Goal: Transaction & Acquisition: Purchase product/service

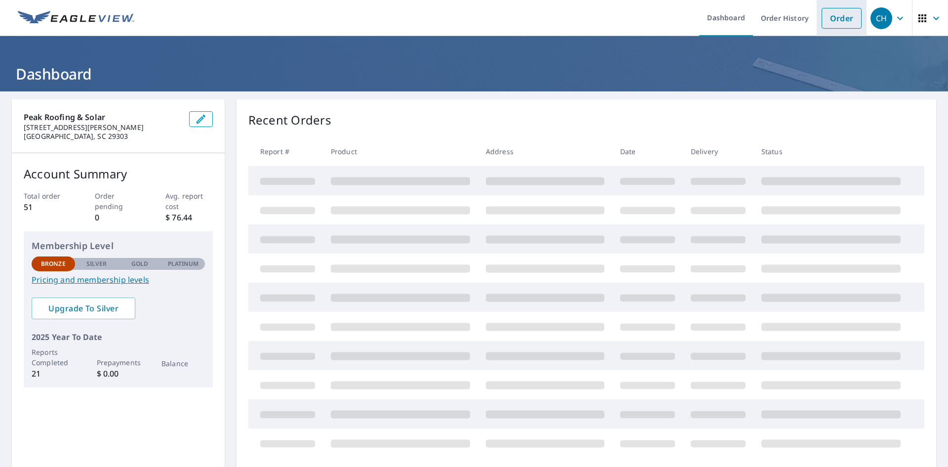
click at [833, 22] on link "Order" at bounding box center [842, 18] width 40 height 21
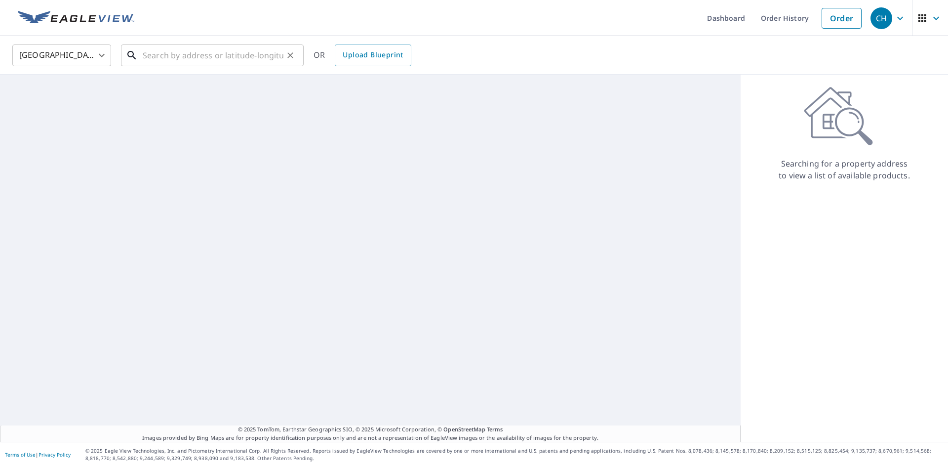
click at [198, 57] on input "text" at bounding box center [213, 55] width 141 height 28
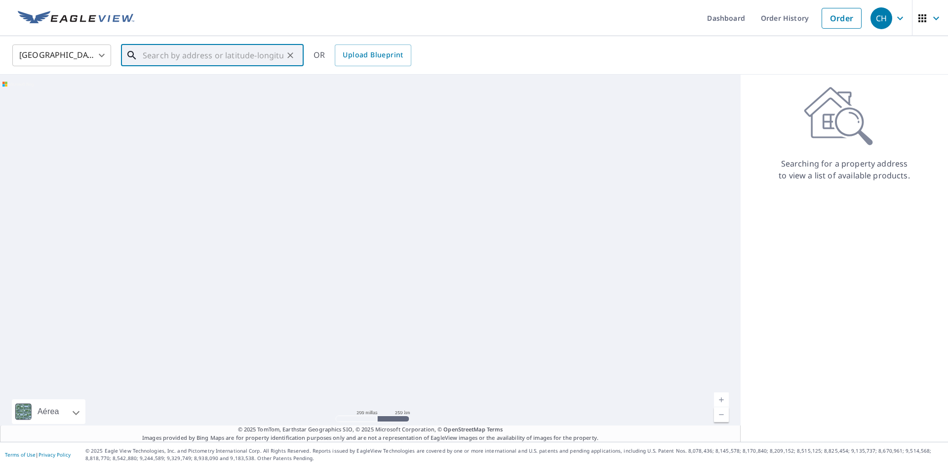
paste input "[STREET_ADDRESS][PERSON_NAME][PERSON_NAME]"
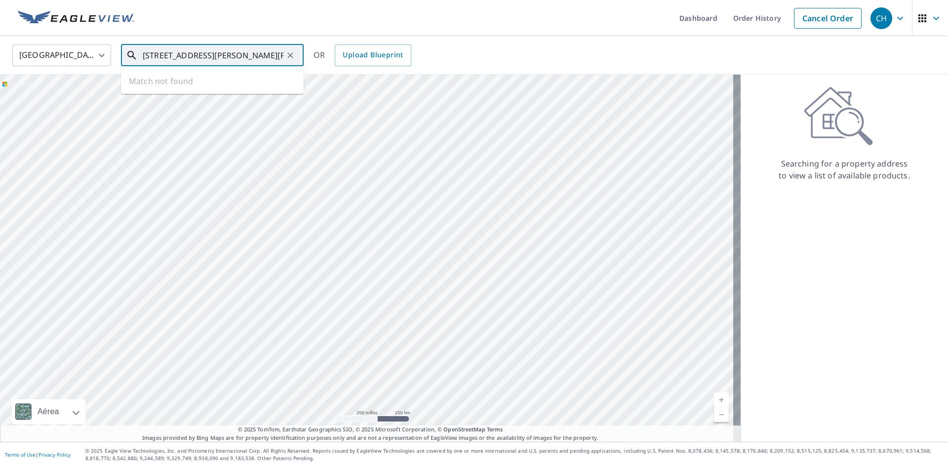
drag, startPoint x: 187, startPoint y: 53, endPoint x: 103, endPoint y: 49, distance: 84.0
click at [103, 49] on div "United States [GEOGRAPHIC_DATA] ​ [STREET_ADDRESS][PERSON_NAME][PERSON_NAME] ​ …" at bounding box center [470, 54] width 931 height 23
click at [199, 53] on input "[STREET_ADDRESS][PERSON_NAME][PERSON_NAME]" at bounding box center [213, 55] width 141 height 28
drag, startPoint x: 197, startPoint y: 57, endPoint x: 206, endPoint y: 63, distance: 10.7
click at [197, 57] on input "[STREET_ADDRESS][PERSON_NAME][PERSON_NAME]" at bounding box center [213, 55] width 141 height 28
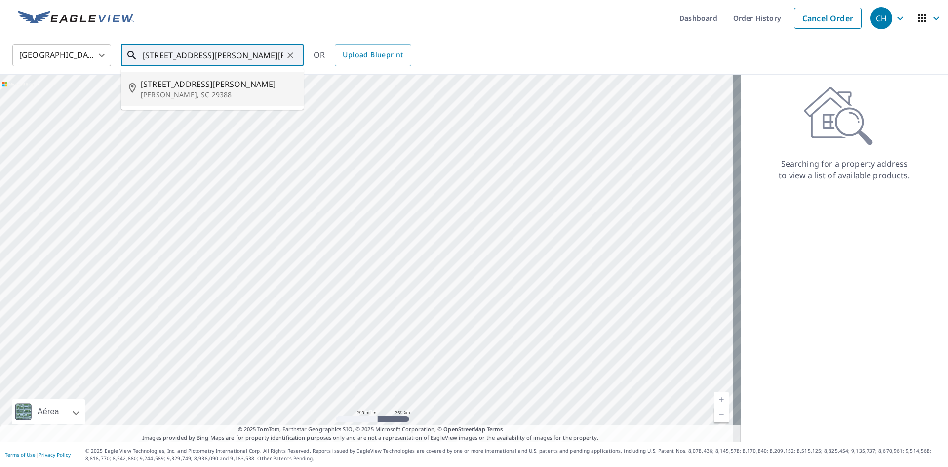
click at [212, 93] on p "[PERSON_NAME], SC 29388" at bounding box center [218, 95] width 155 height 10
type input "[STREET_ADDRESS][PERSON_NAME][PERSON_NAME]"
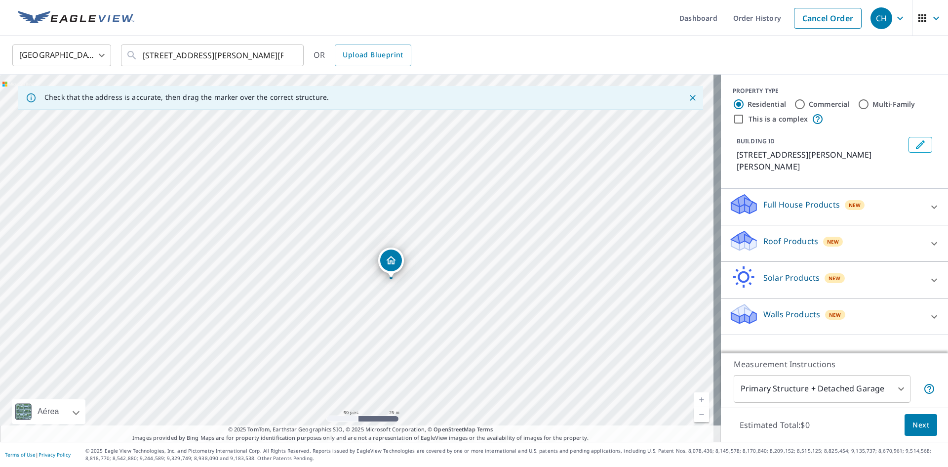
drag, startPoint x: 374, startPoint y: 291, endPoint x: 515, endPoint y: 265, distance: 143.6
click at [514, 267] on div "[STREET_ADDRESS][PERSON_NAME][PERSON_NAME]" at bounding box center [360, 258] width 721 height 367
click at [807, 235] on p "Roof Products" at bounding box center [790, 241] width 55 height 12
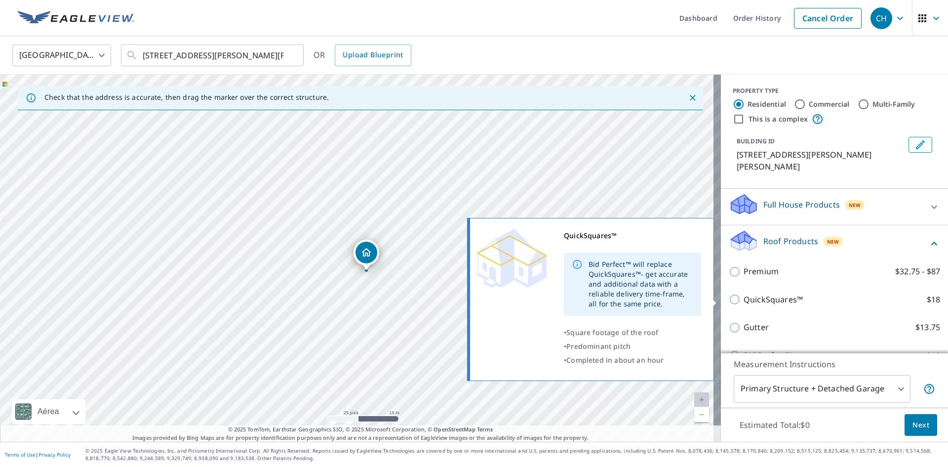
click at [754, 302] on p "QuickSquares™" at bounding box center [773, 299] width 59 height 12
click at [744, 302] on input "QuickSquares™ $18" at bounding box center [736, 299] width 15 height 12
checkbox input "true"
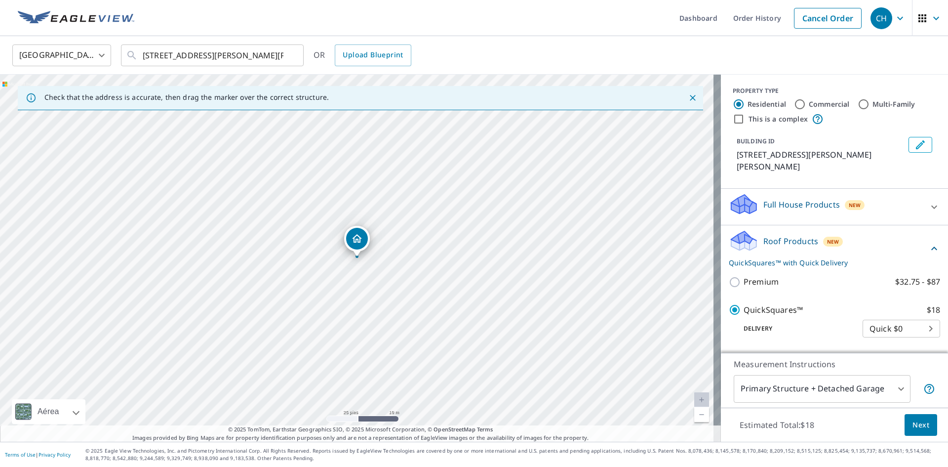
click at [747, 279] on p "Premium" at bounding box center [761, 282] width 35 height 12
click at [744, 279] on input "Premium $32.75 - $87" at bounding box center [736, 282] width 15 height 12
checkbox input "true"
checkbox input "false"
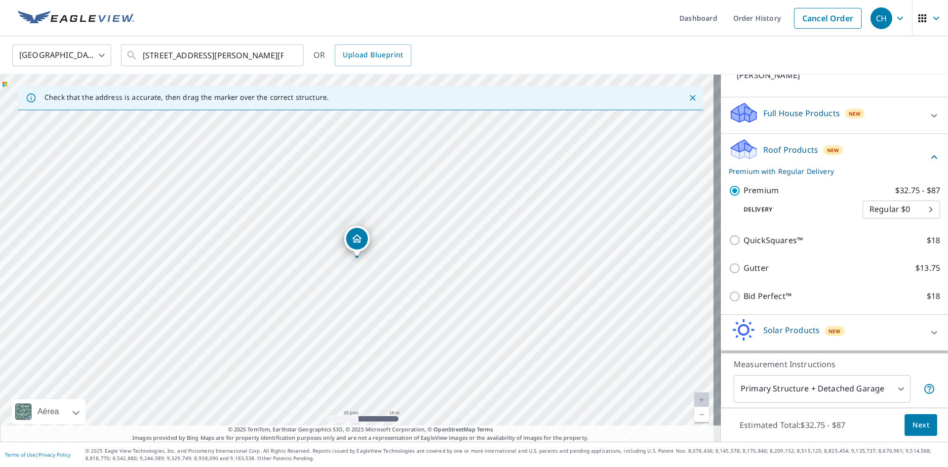
scroll to position [99, 0]
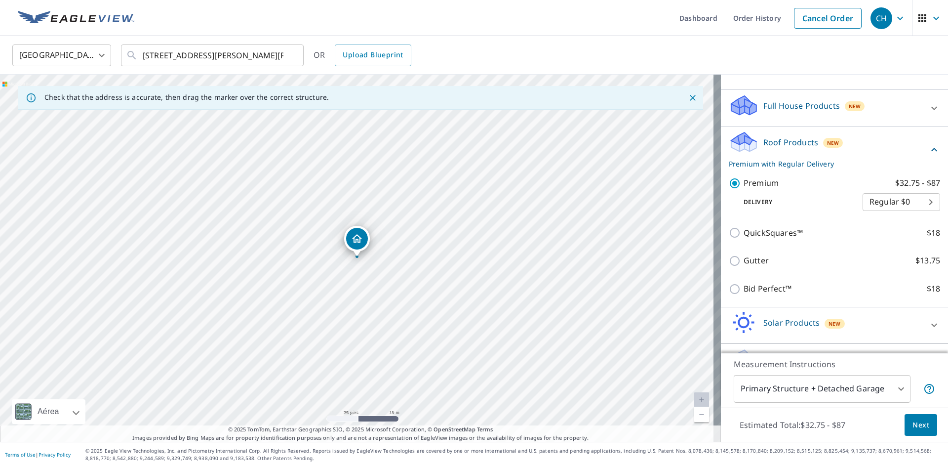
click at [914, 427] on span "Next" at bounding box center [921, 425] width 17 height 12
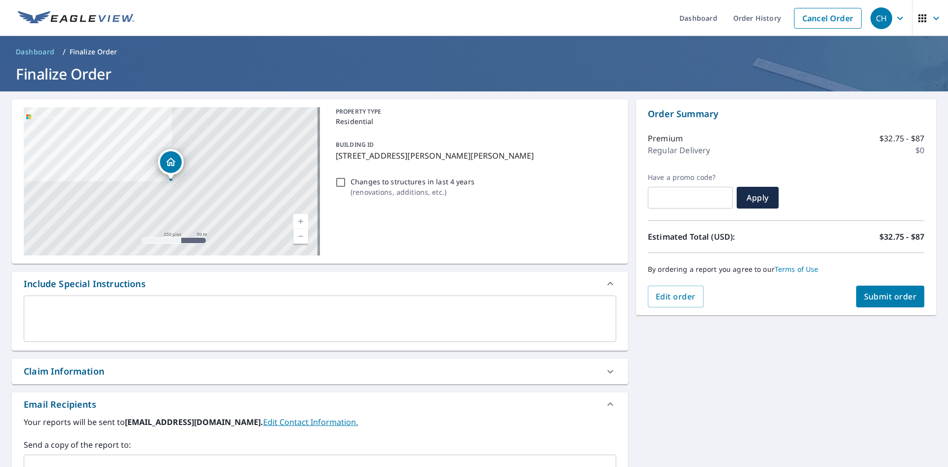
click at [879, 298] on span "Submit order" at bounding box center [890, 296] width 53 height 11
